Goal: Information Seeking & Learning: Learn about a topic

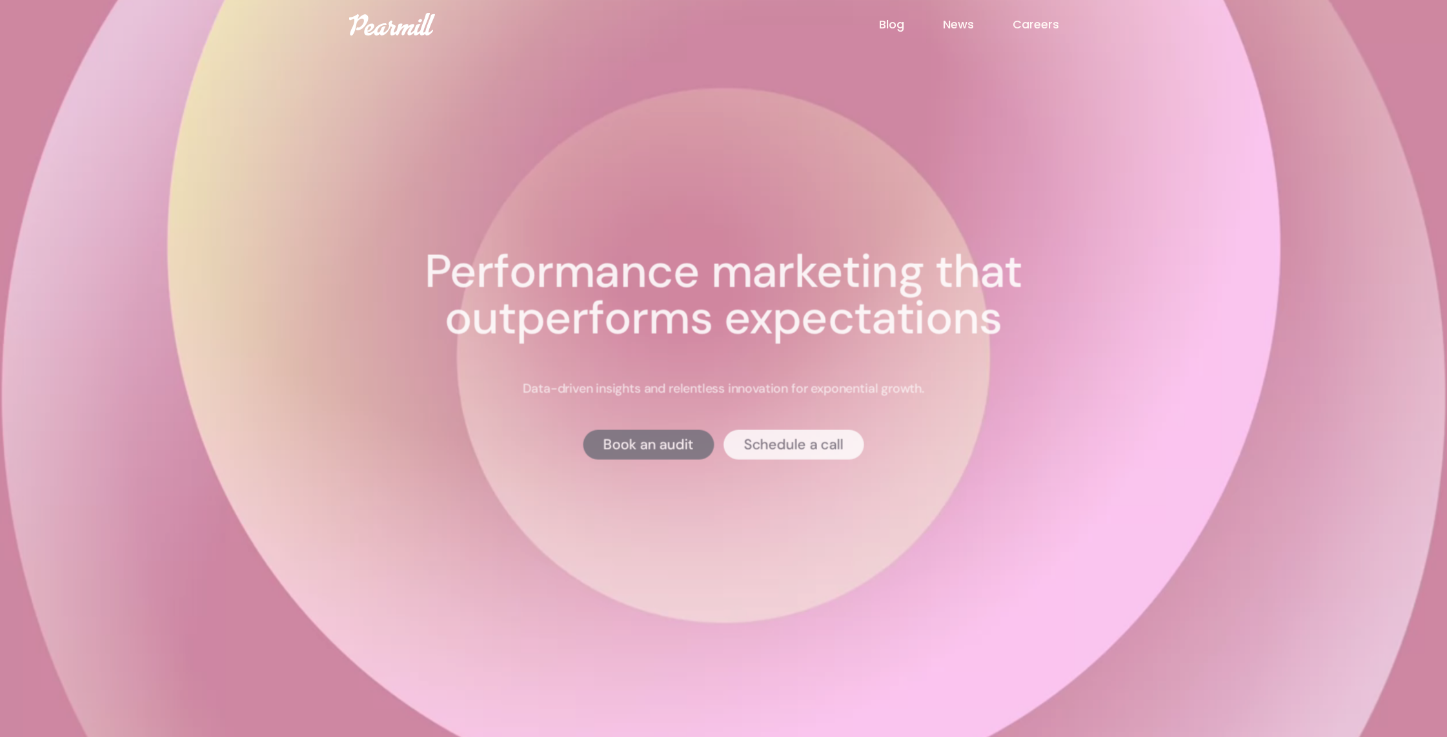
click at [402, 35] on img at bounding box center [392, 24] width 86 height 23
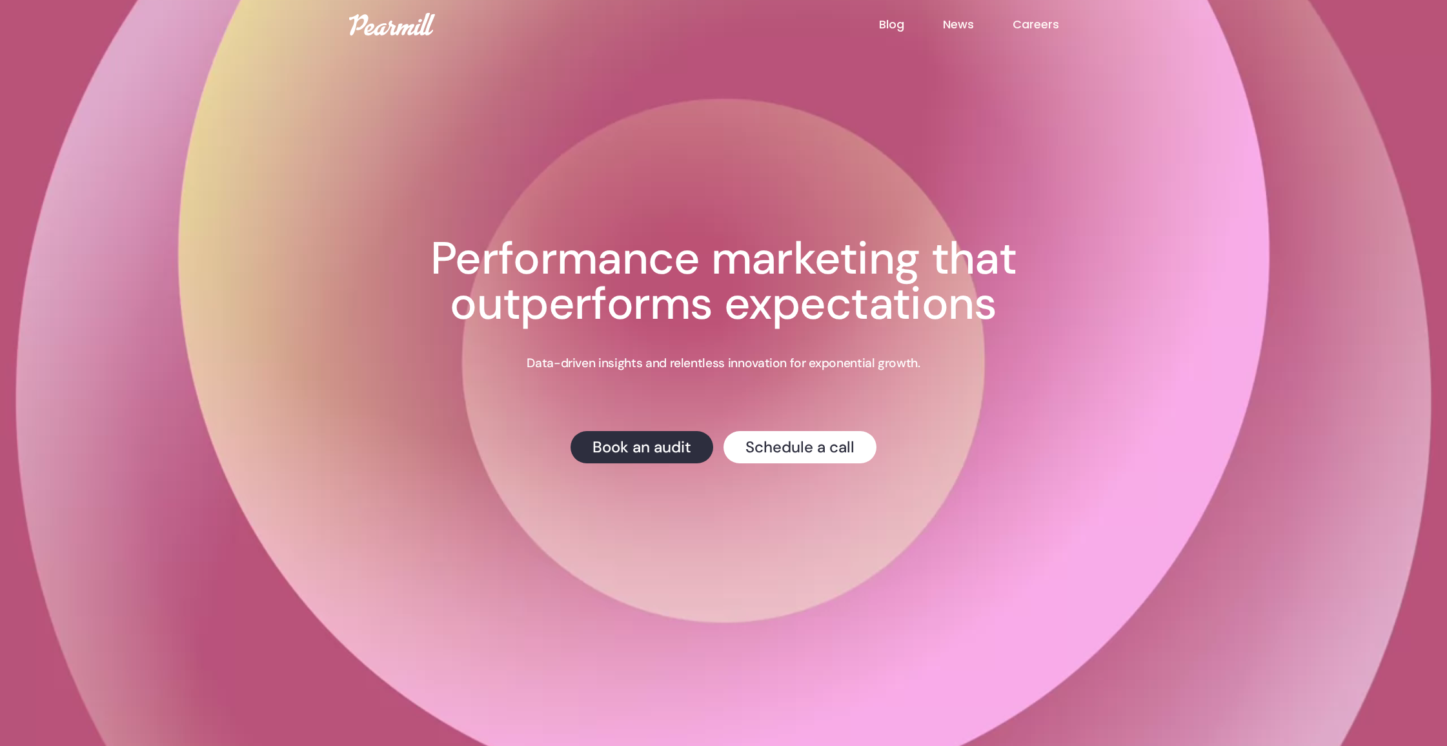
click at [394, 17] on img at bounding box center [392, 24] width 86 height 23
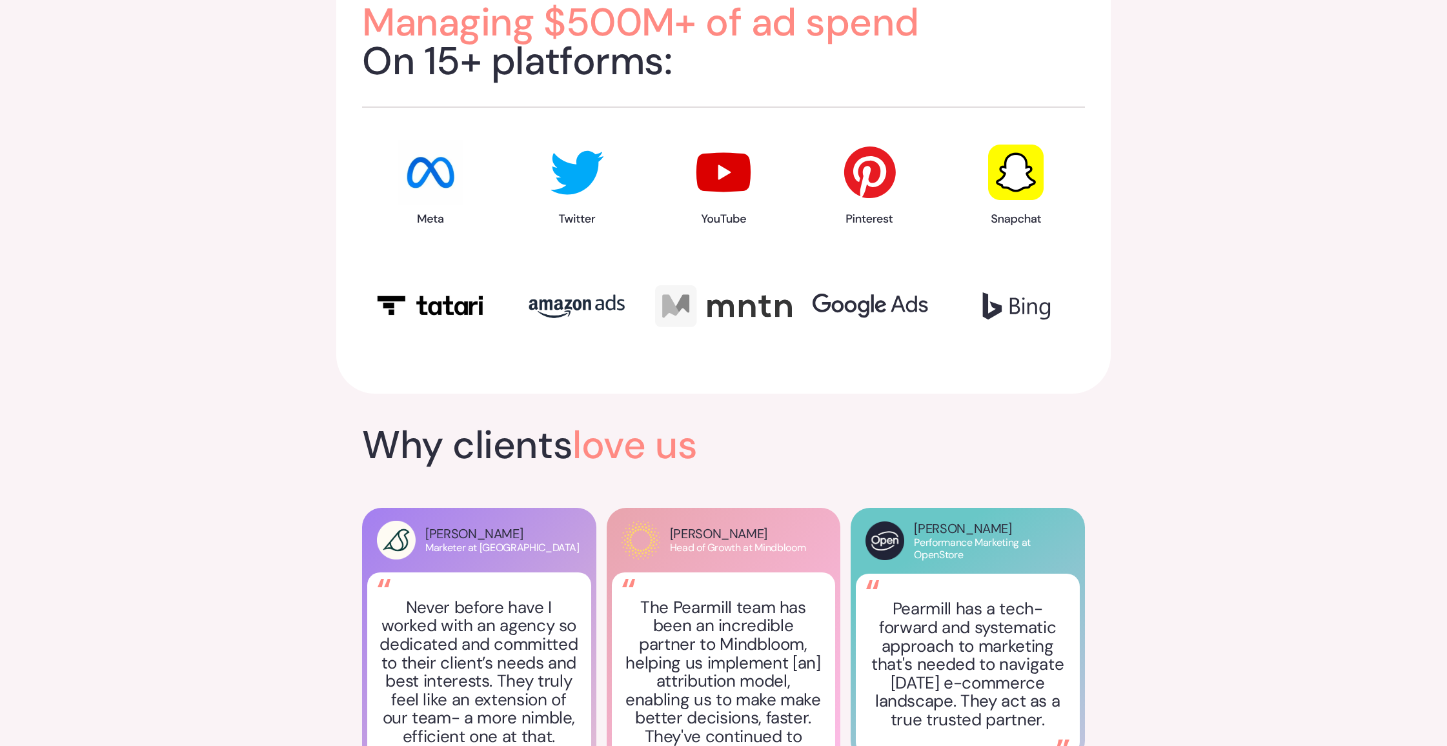
scroll to position [1712, 0]
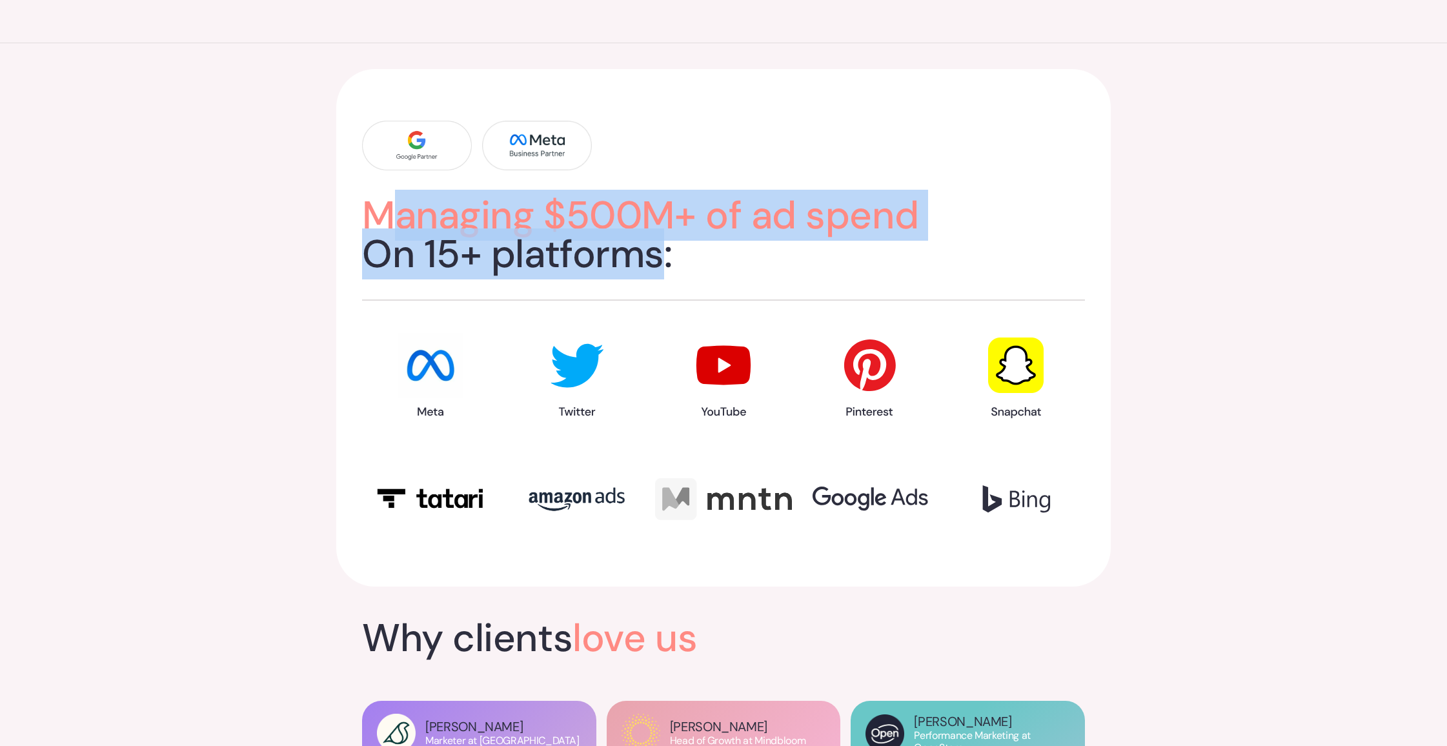
drag, startPoint x: 384, startPoint y: 198, endPoint x: 662, endPoint y: 246, distance: 281.8
click at [662, 246] on h2 "Managing $500M+ of ad spend On 15+ platforms:" at bounding box center [723, 234] width 723 height 77
click at [657, 245] on h2 "Managing $500M+ of ad spend On 15+ platforms:" at bounding box center [723, 234] width 723 height 77
drag, startPoint x: 766, startPoint y: 250, endPoint x: 469, endPoint y: 220, distance: 297.9
click at [469, 220] on h2 "Managing $500M+ of ad spend On 15+ platforms:" at bounding box center [723, 234] width 723 height 77
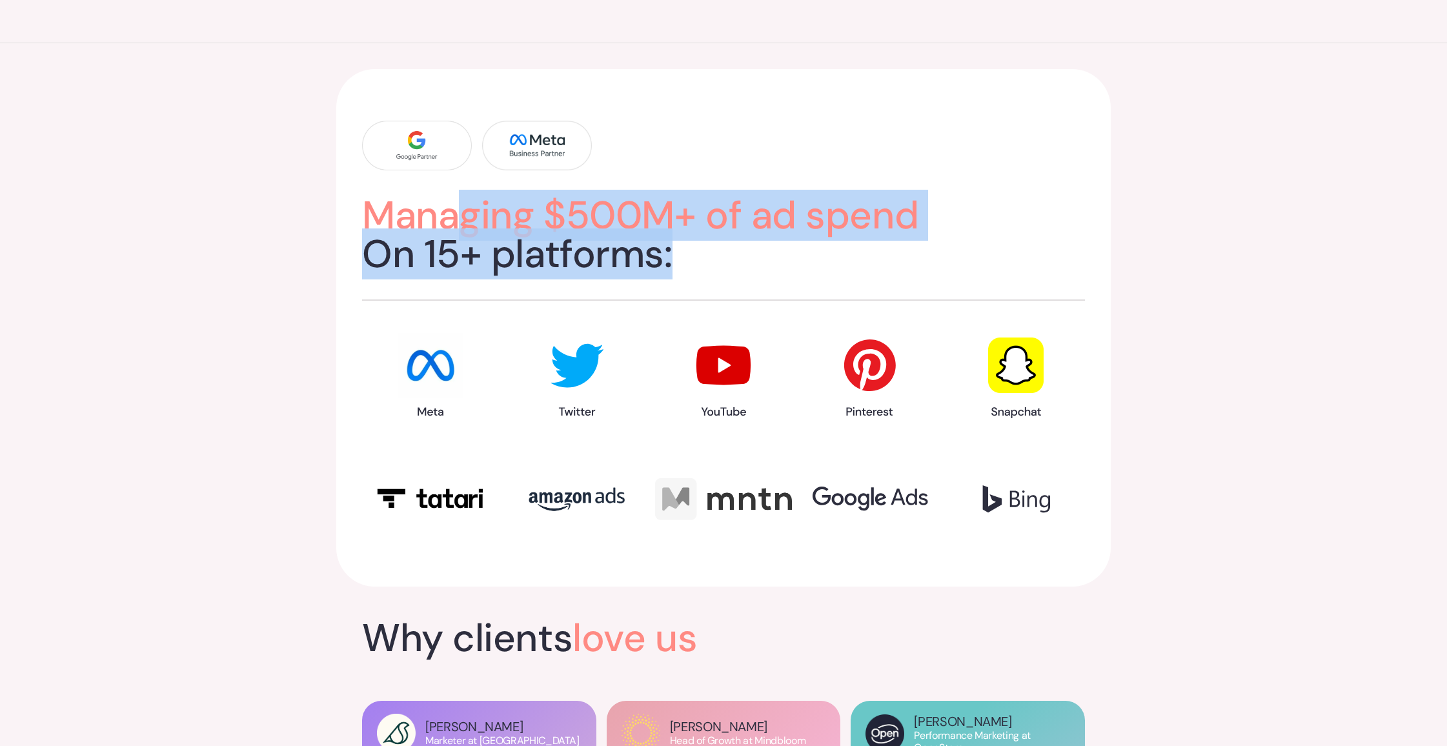
drag, startPoint x: 469, startPoint y: 220, endPoint x: 499, endPoint y: 225, distance: 30.0
click at [477, 222] on span "Managing $500M+ of ad spend" at bounding box center [640, 215] width 556 height 51
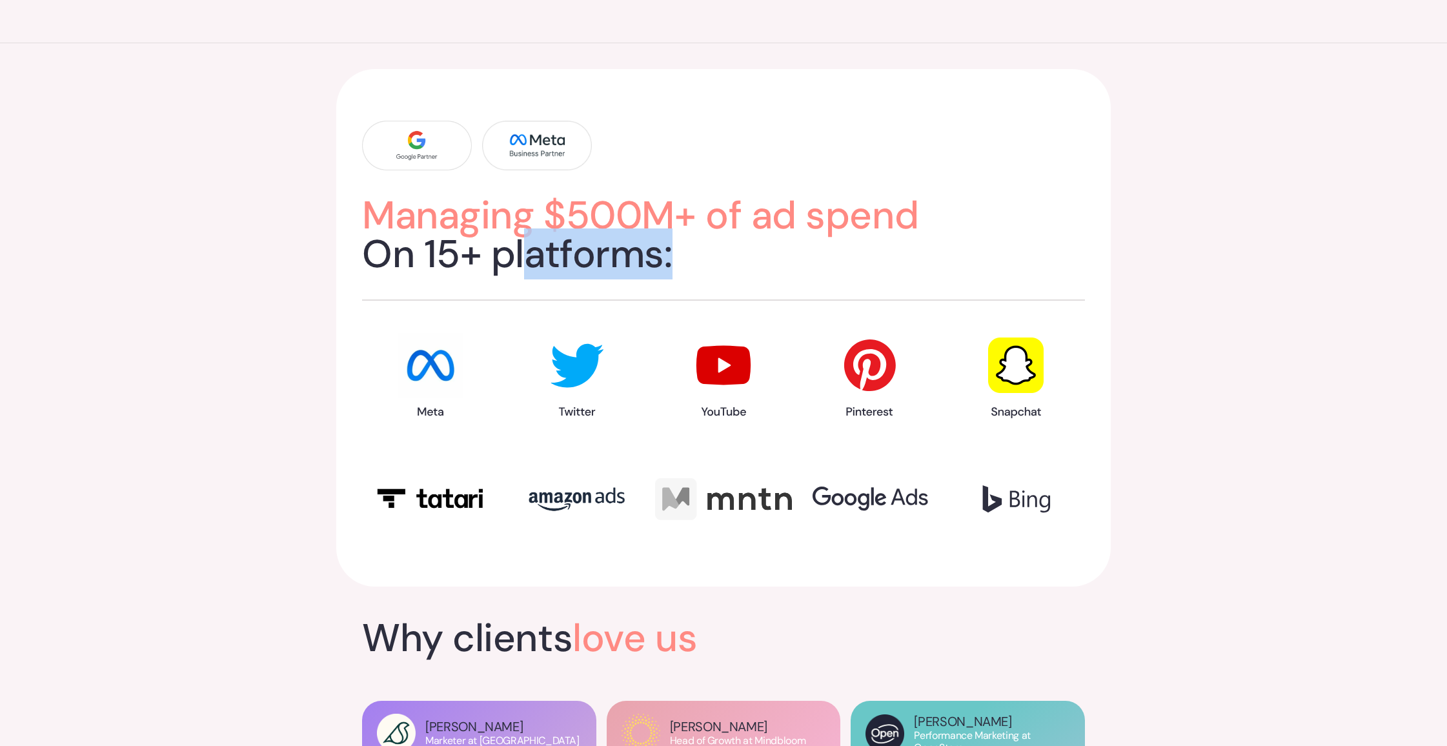
drag, startPoint x: 736, startPoint y: 259, endPoint x: 443, endPoint y: 215, distance: 296.3
click at [452, 216] on h2 "Managing $500M+ of ad spend On 15+ platforms:" at bounding box center [723, 234] width 723 height 77
click at [442, 215] on span "Managing $500M+ of ad spend" at bounding box center [640, 215] width 556 height 51
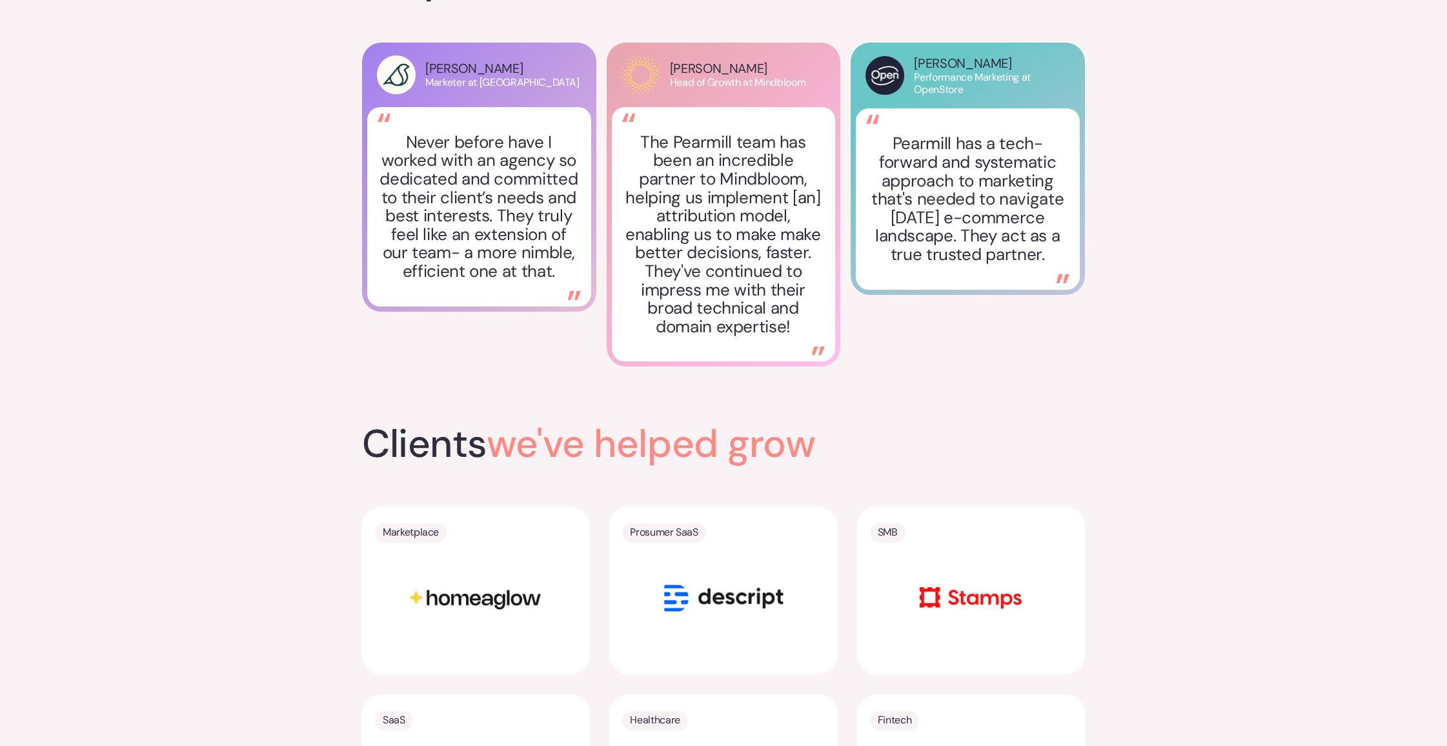
scroll to position [2566, 0]
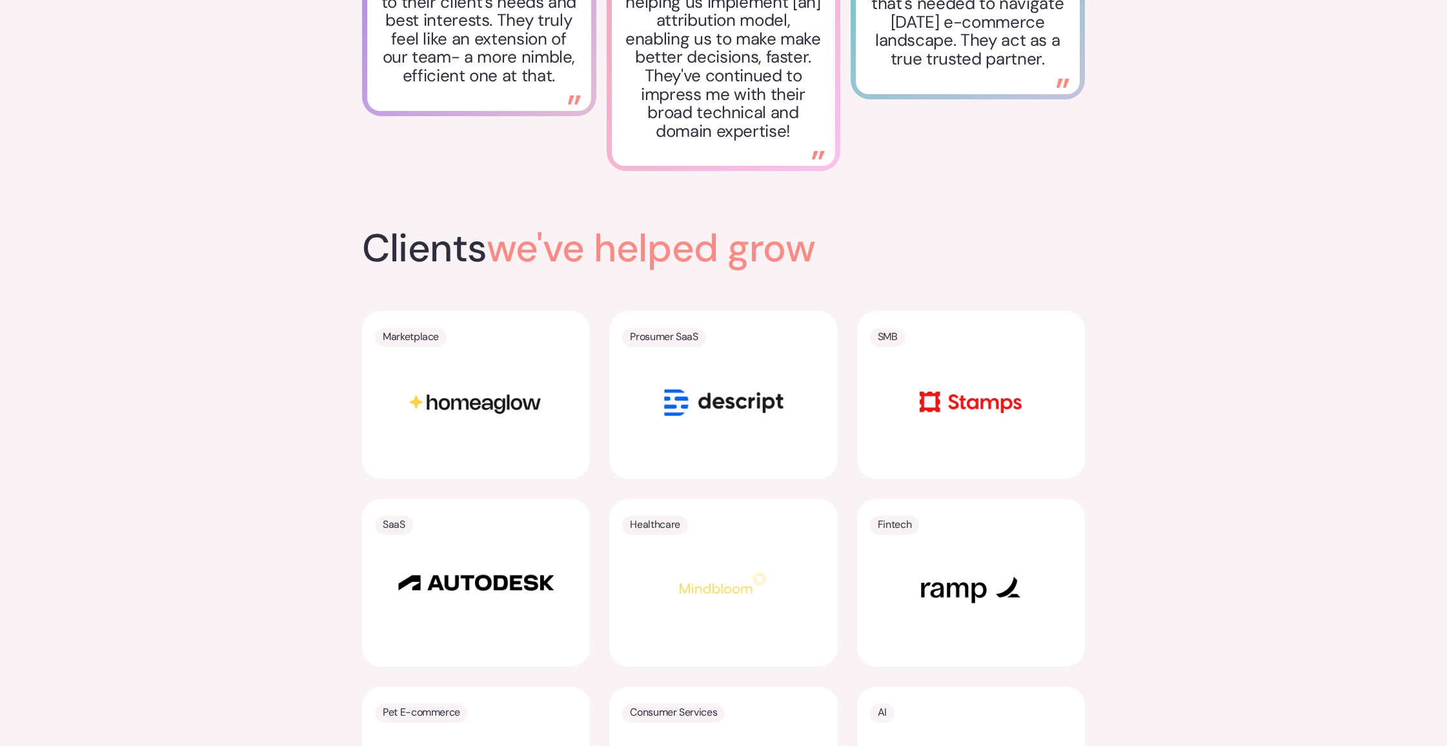
click at [700, 418] on img at bounding box center [723, 402] width 161 height 81
click at [701, 386] on img at bounding box center [723, 402] width 161 height 81
click at [659, 328] on p "Prosumer SaaS" at bounding box center [664, 337] width 68 height 18
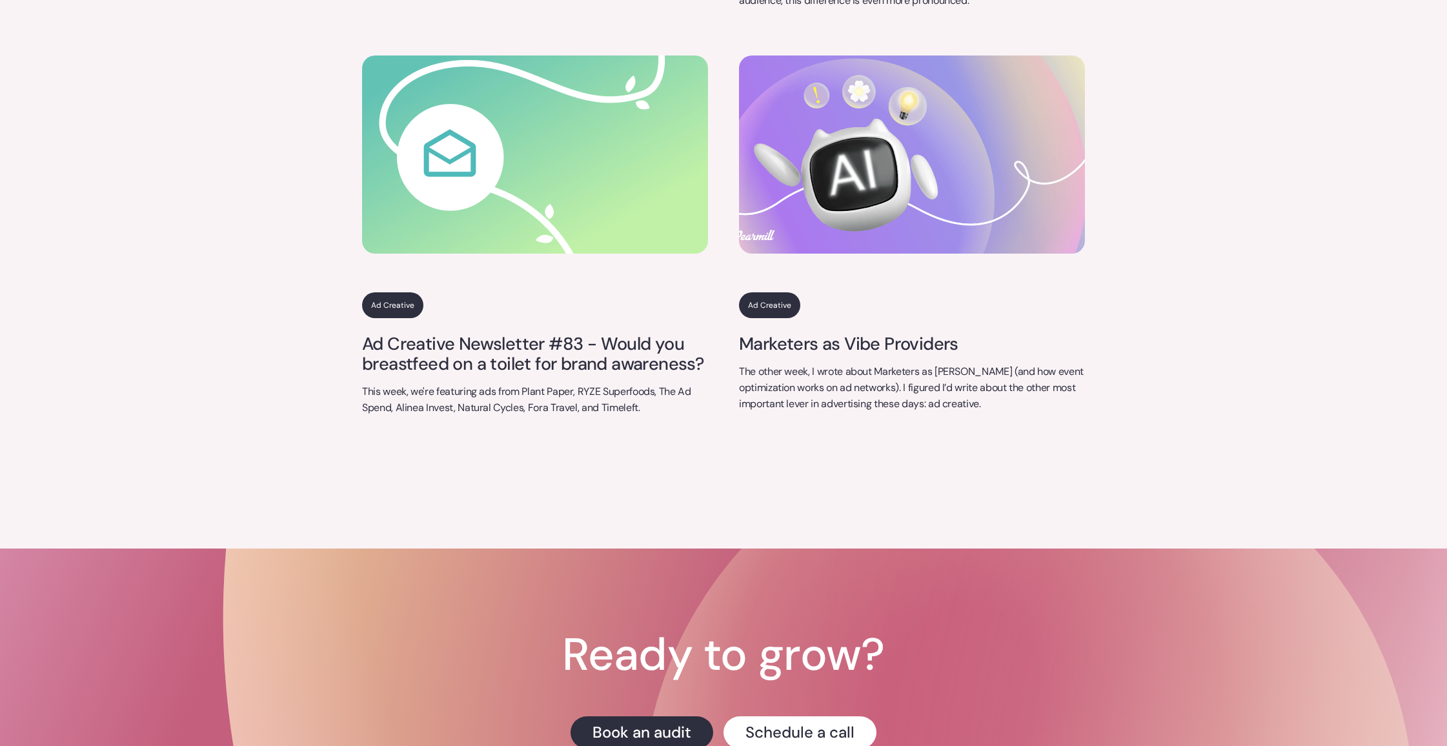
scroll to position [5397, 0]
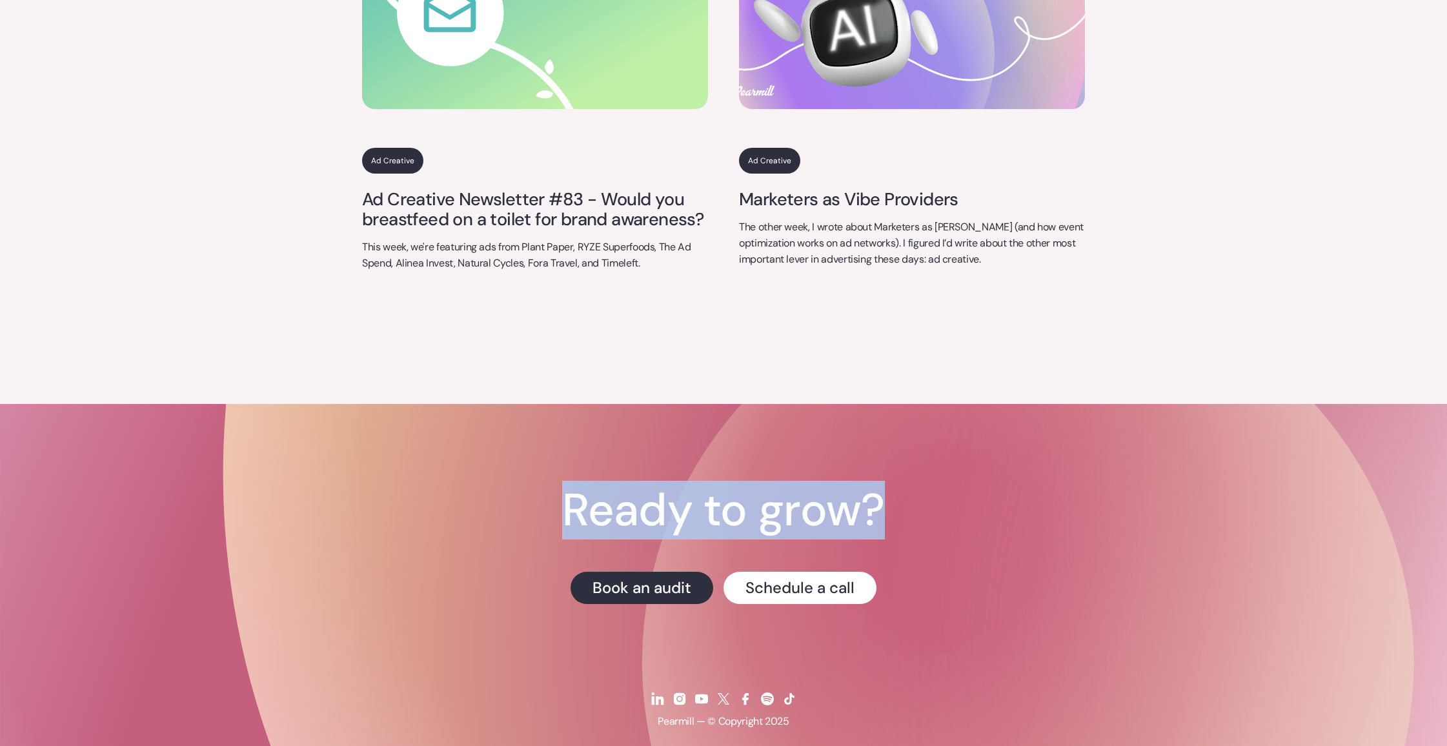
drag, startPoint x: 564, startPoint y: 485, endPoint x: 962, endPoint y: 518, distance: 399.7
click at [962, 518] on div "Ready to grow? Book an audit Schedule a call Pearmill — © Copyright 2025" at bounding box center [723, 613] width 723 height 251
copy h1 "Ready to grow?"
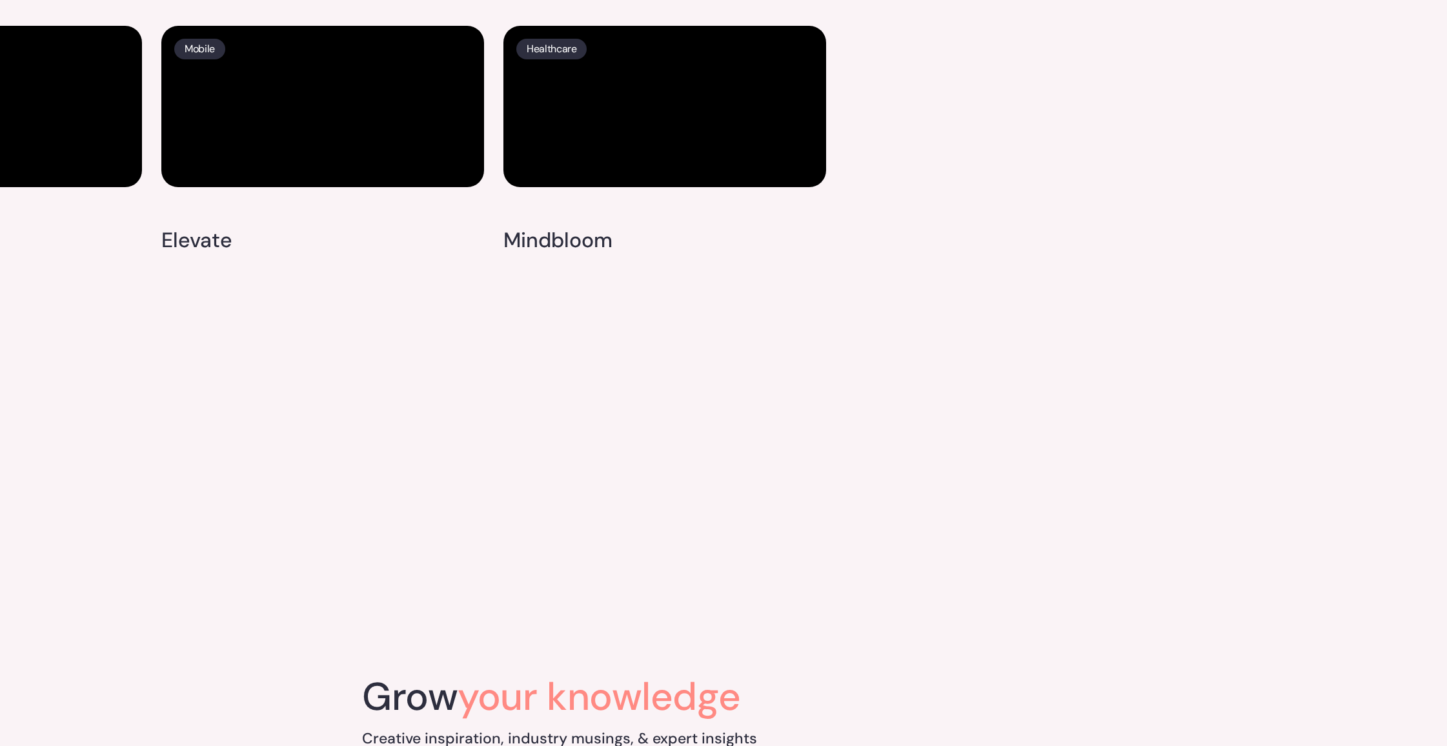
scroll to position [3463, 0]
